Goal: Task Accomplishment & Management: Manage account settings

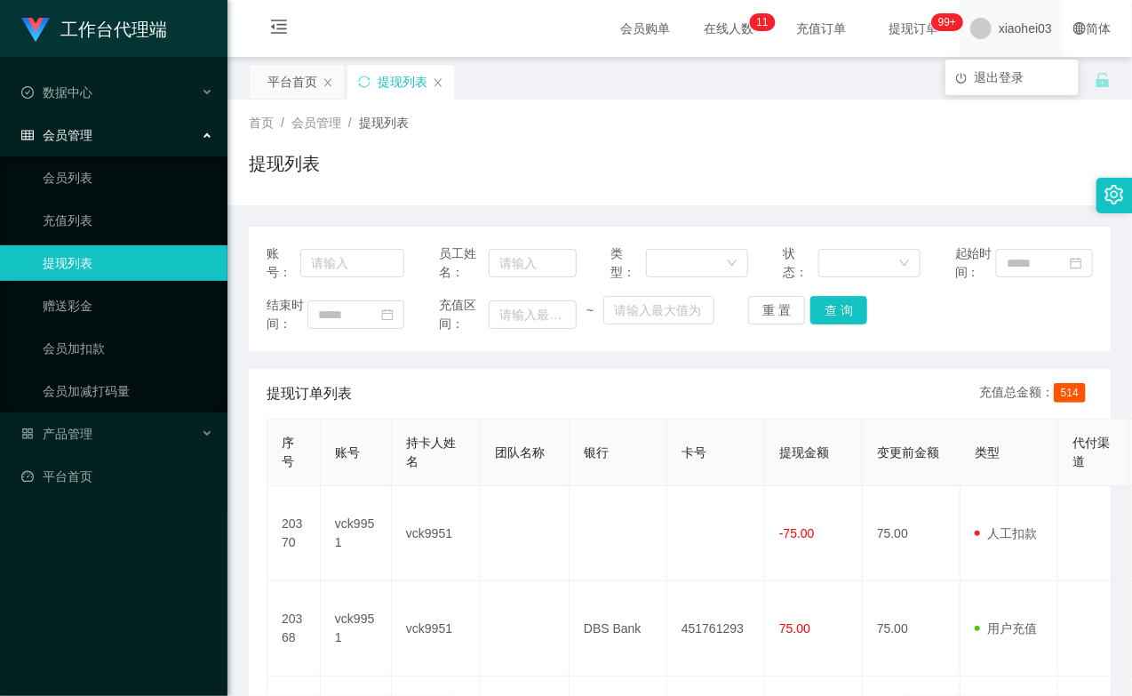
drag, startPoint x: 1005, startPoint y: 22, endPoint x: 1011, endPoint y: 68, distance: 46.6
click at [1005, 22] on span "xiaohei03" at bounding box center [1025, 28] width 53 height 57
click at [1016, 81] on span "退出登录" at bounding box center [999, 77] width 50 height 14
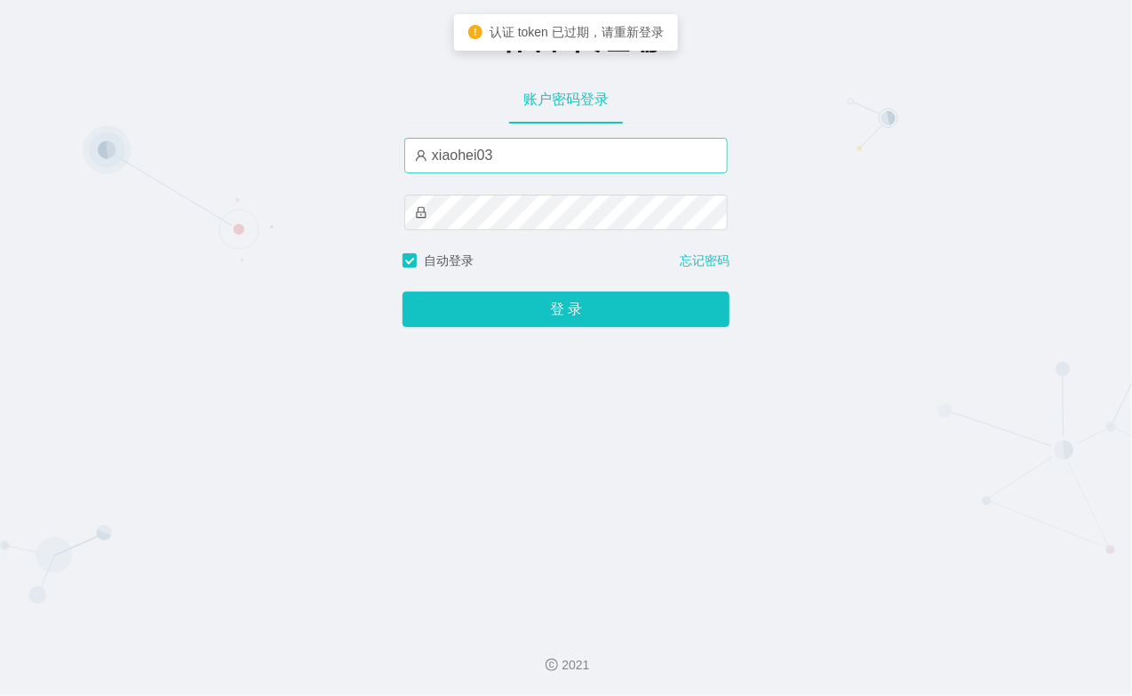
click at [537, 172] on div "xiaohei03" at bounding box center [566, 195] width 324 height 114
click at [534, 165] on input "xiaohei03" at bounding box center [566, 156] width 324 height 36
type input "xiaohei06"
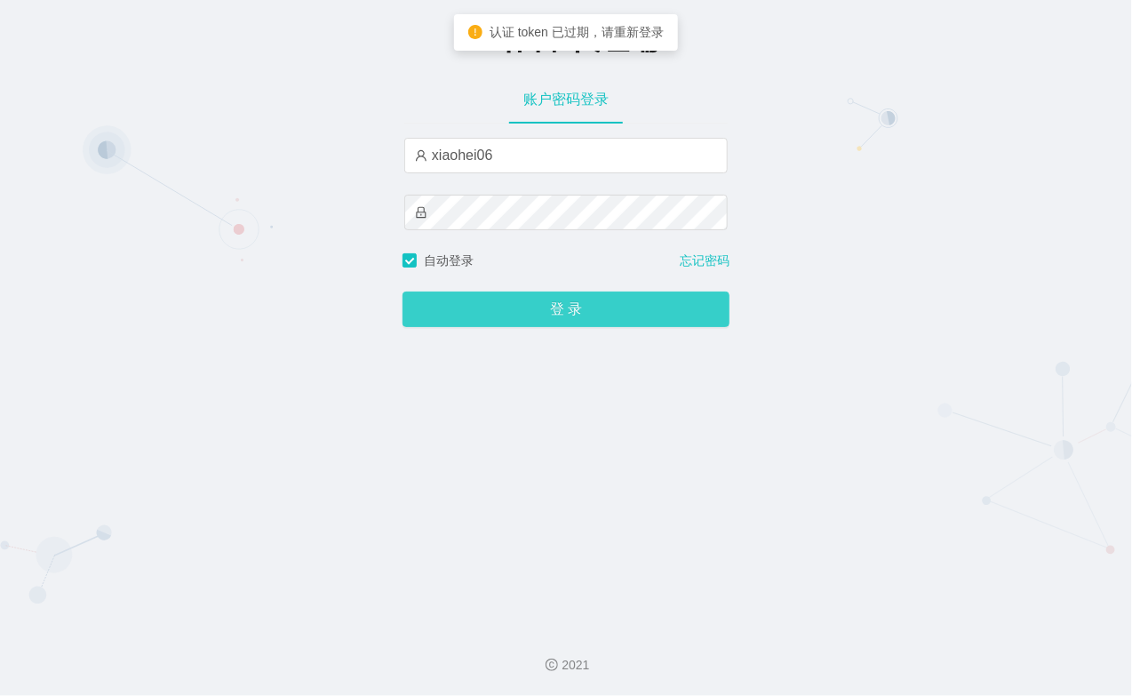
click at [519, 306] on button "登 录" at bounding box center [566, 310] width 327 height 36
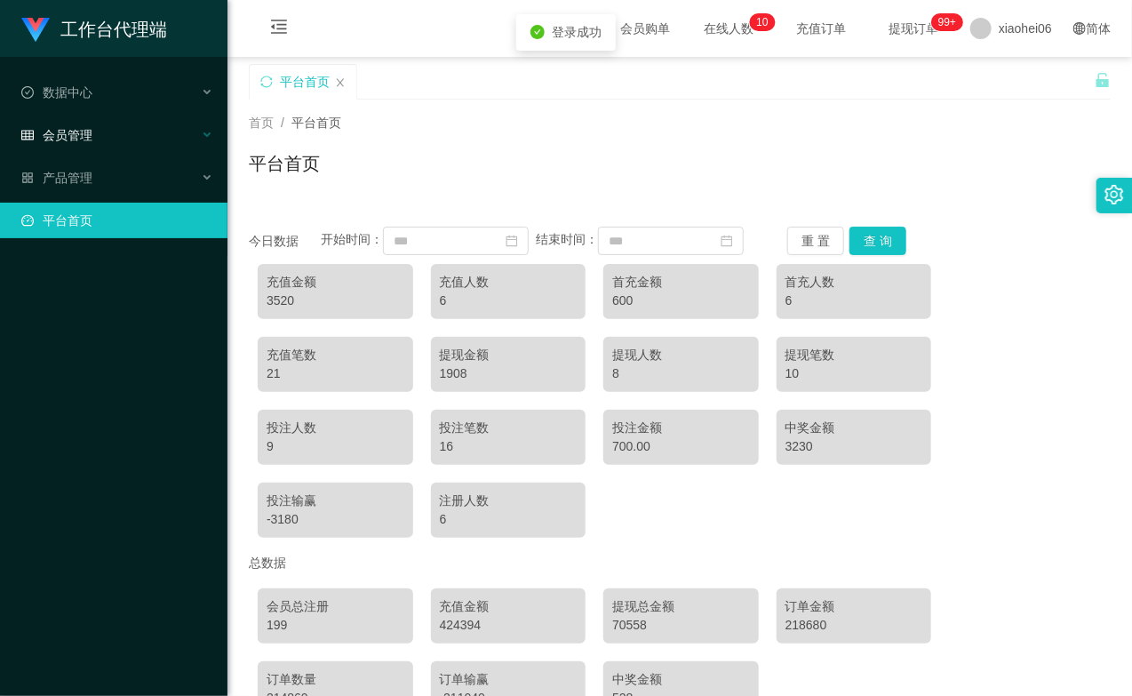
click at [111, 129] on div "会员管理" at bounding box center [114, 135] width 228 height 36
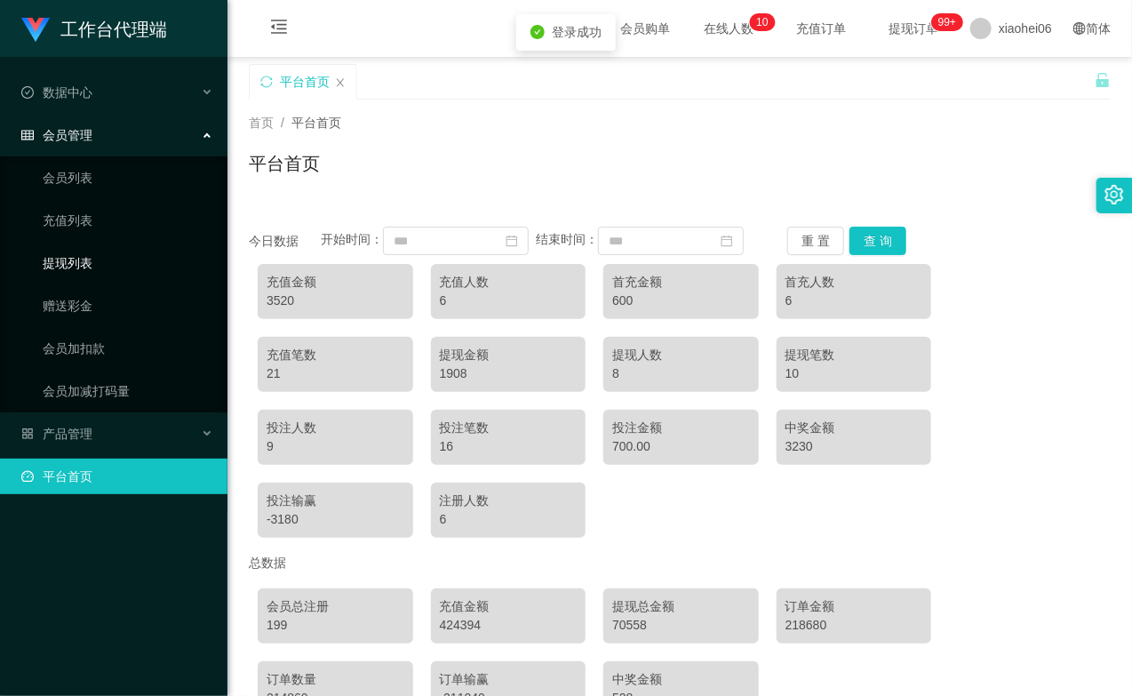
click at [89, 245] on link "提现列表" at bounding box center [128, 263] width 171 height 36
